Goal: Find contact information: Find contact information

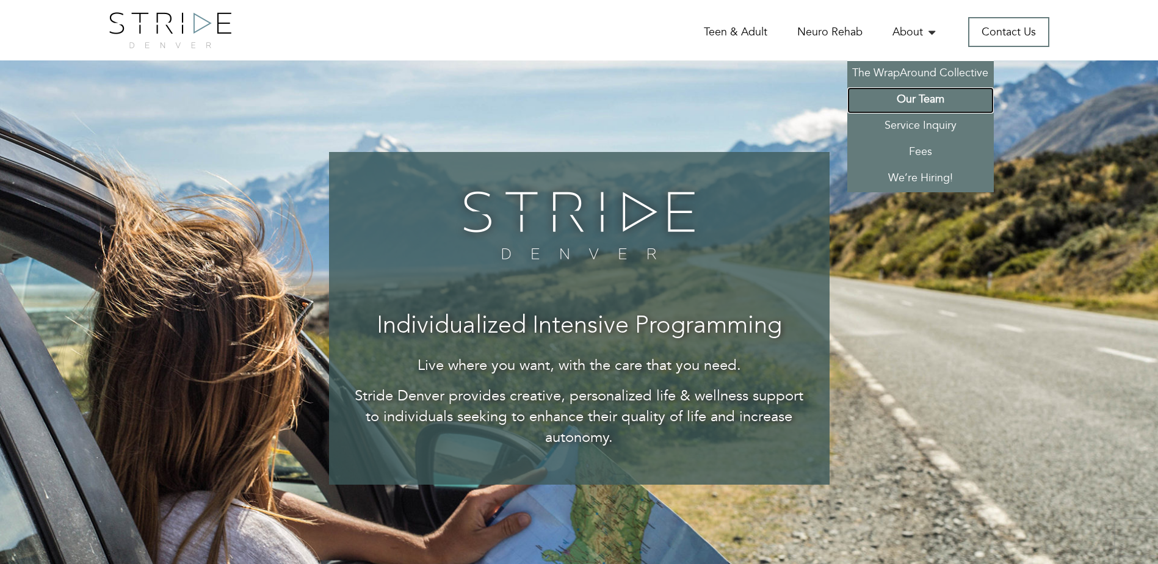
click at [916, 96] on link "Our Team" at bounding box center [920, 100] width 147 height 26
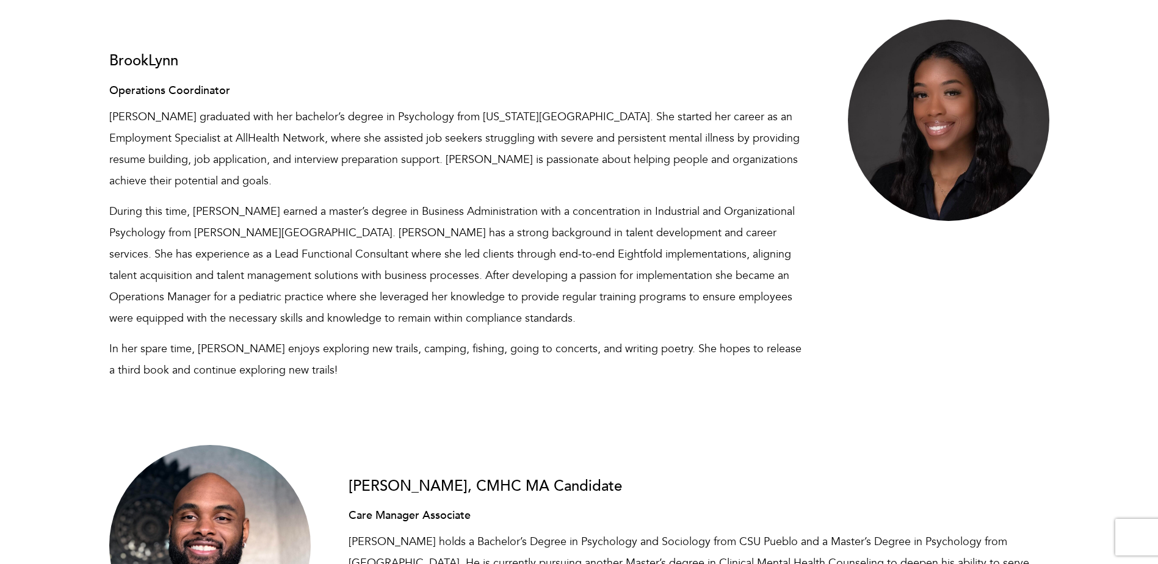
scroll to position [6165, 0]
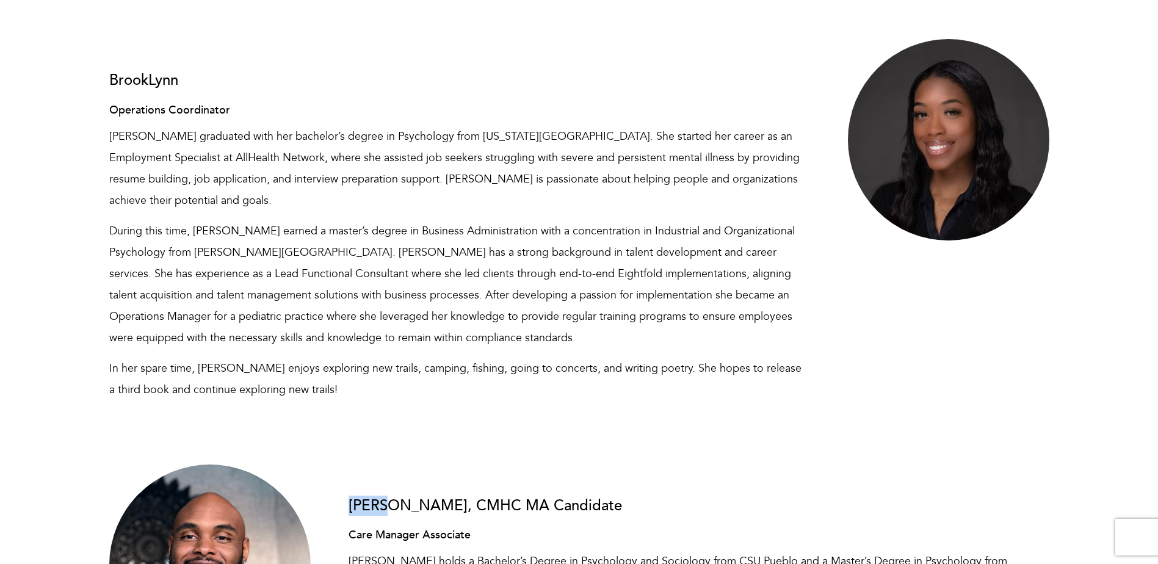
drag, startPoint x: 393, startPoint y: 312, endPoint x: 351, endPoint y: 312, distance: 41.5
click at [351, 498] on h3 "Deyon, CMHC MA Candidate" at bounding box center [699, 506] width 701 height 16
copy h3 "Deyon"
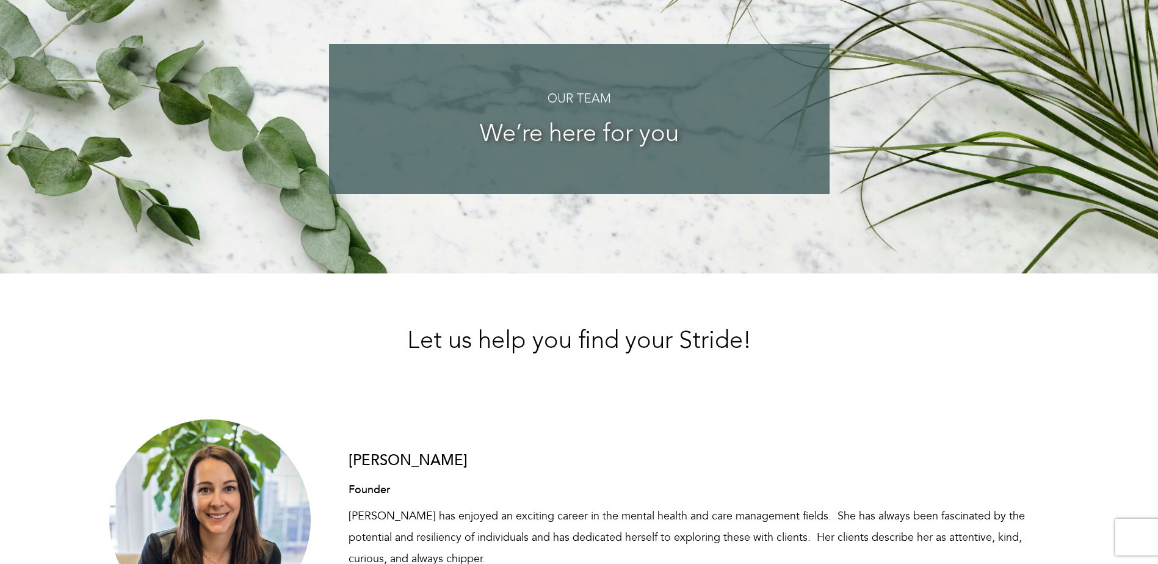
scroll to position [0, 0]
